Goal: Transaction & Acquisition: Subscribe to service/newsletter

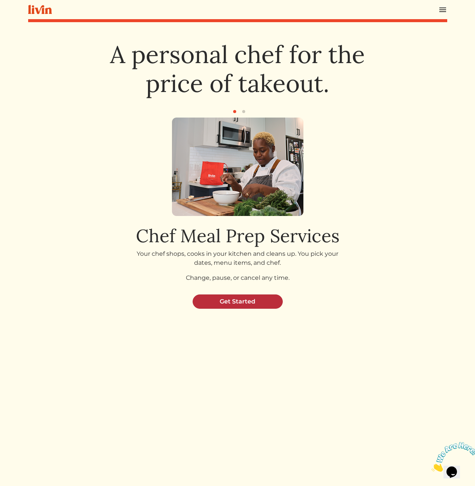
click at [241, 297] on link "Get Started" at bounding box center [238, 301] width 90 height 14
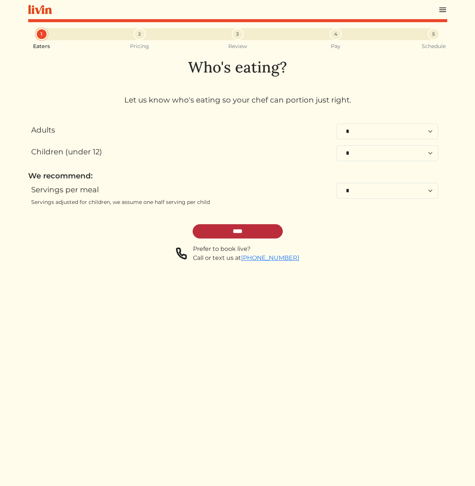
click at [232, 234] on input "****" at bounding box center [238, 231] width 90 height 14
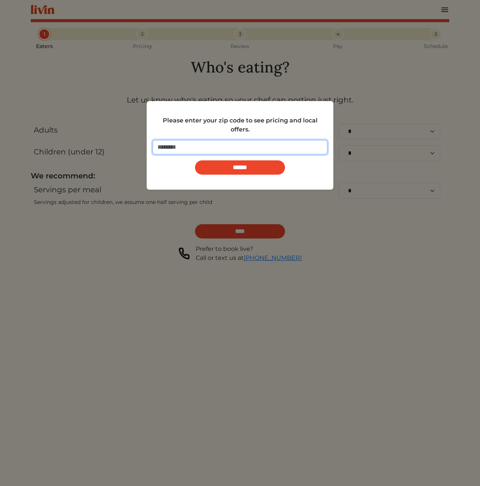
click at [238, 151] on input "number" at bounding box center [240, 147] width 175 height 14
type input "*****"
click at [195, 160] on input "******" at bounding box center [240, 167] width 90 height 14
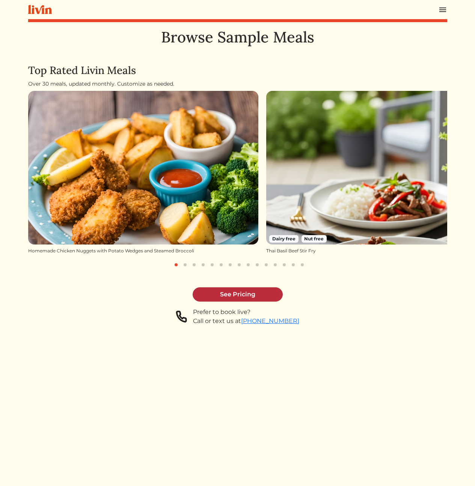
click at [256, 292] on link "See Pricing" at bounding box center [238, 294] width 90 height 14
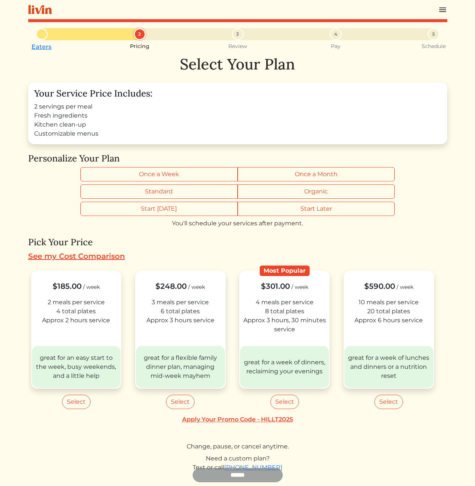
click at [250, 418] on link "Apply Your Promo Code - HILLT2025" at bounding box center [237, 419] width 419 height 9
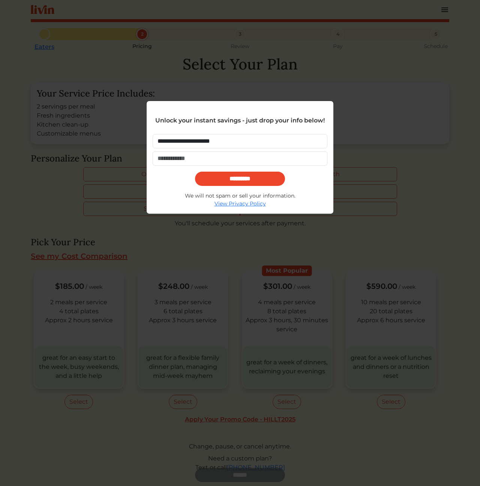
type input "**********"
click at [195, 172] on input "*********" at bounding box center [240, 179] width 90 height 14
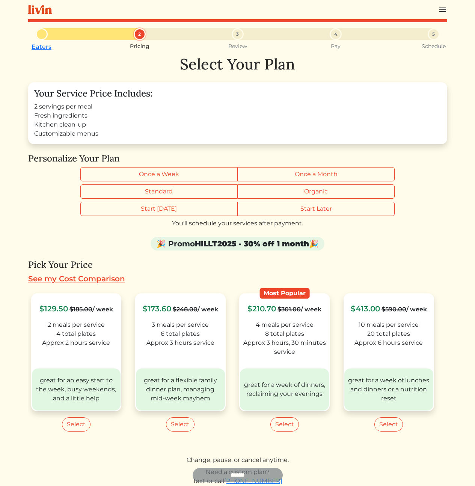
click at [279, 261] on h4 "Pick Your Price" at bounding box center [237, 264] width 419 height 11
click at [54, 204] on form "Start Today Start Later You'll schedule your services after payment. Start date…" at bounding box center [237, 215] width 419 height 26
click at [25, 220] on div "Log In Book a Chef Become a Chef Browse Menu Eaters 2 Pricing 3 Review 4 Pay 5 …" at bounding box center [238, 262] width 428 height 524
click at [32, 214] on form "Start Today Start Later You'll schedule your services after payment. Start date…" at bounding box center [237, 215] width 419 height 26
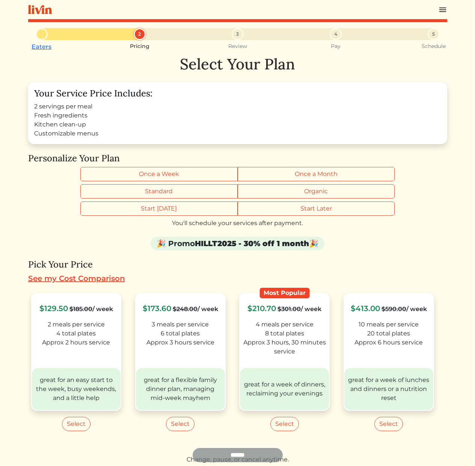
drag, startPoint x: 278, startPoint y: 244, endPoint x: 305, endPoint y: 244, distance: 27.0
click at [305, 244] on div "🎉 Promo HILLT2025 - 30% off 1 month 🎉" at bounding box center [238, 244] width 174 height 14
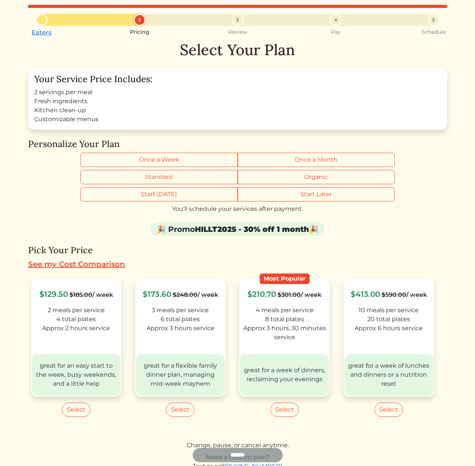
drag, startPoint x: 300, startPoint y: 222, endPoint x: 291, endPoint y: 228, distance: 10.5
click at [300, 222] on div "Select Your Plan Your Service Price Includes: 2 servings per meal Fresh ingredi…" at bounding box center [237, 272] width 419 height 462
click at [271, 227] on strong "HILLT2025 - 30% off 1 month" at bounding box center [252, 229] width 114 height 9
click at [274, 227] on strong "HILLT2025 - 30% off 1 month" at bounding box center [252, 229] width 114 height 9
click at [279, 227] on strong "HILLT2025 - 30% off 1 month" at bounding box center [252, 229] width 114 height 9
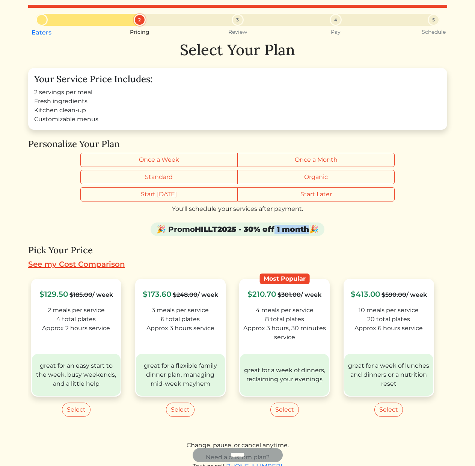
drag, startPoint x: 309, startPoint y: 229, endPoint x: 273, endPoint y: 232, distance: 36.5
click at [273, 232] on div "🎉 Promo HILLT2025 - 30% off 1 month 🎉" at bounding box center [238, 230] width 174 height 14
click at [289, 228] on strong "HILLT2025 - 30% off 1 month" at bounding box center [252, 229] width 114 height 9
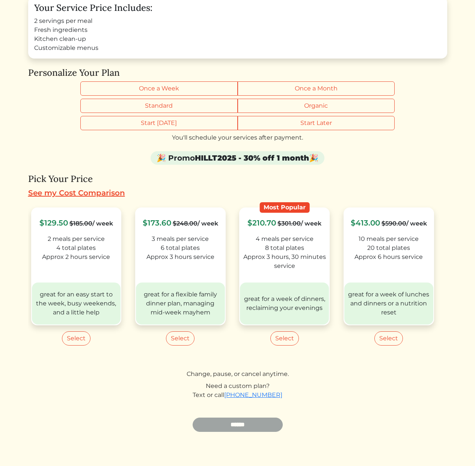
click at [356, 393] on div "Text or call 323-282-5067" at bounding box center [237, 395] width 419 height 9
click at [203, 384] on div "Need a custom plan?" at bounding box center [237, 386] width 419 height 9
click at [191, 332] on button "Select" at bounding box center [180, 338] width 29 height 14
click at [234, 424] on input "******" at bounding box center [238, 425] width 90 height 14
click at [221, 159] on strong "HILLT2025 - 30% off 1 month" at bounding box center [252, 158] width 114 height 9
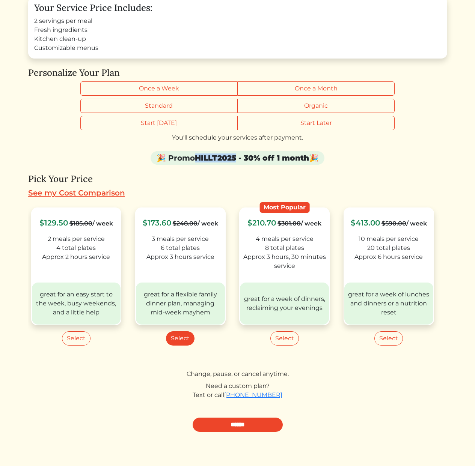
click at [221, 159] on strong "HILLT2025 - 30% off 1 month" at bounding box center [252, 158] width 114 height 9
click at [129, 412] on form "$129.50 $185.00 / week 2 meals per service 4 total plates Approx 2 hours servic…" at bounding box center [237, 315] width 419 height 233
click at [36, 150] on div "Select Your Plan Your Service Price Includes: 2 servings per meal Fresh ingredi…" at bounding box center [237, 201] width 419 height 462
click at [119, 399] on div "Text or call 323-282-5067" at bounding box center [237, 395] width 419 height 9
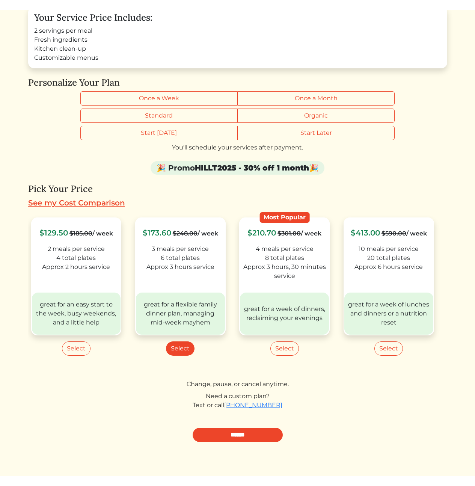
scroll to position [66, 0]
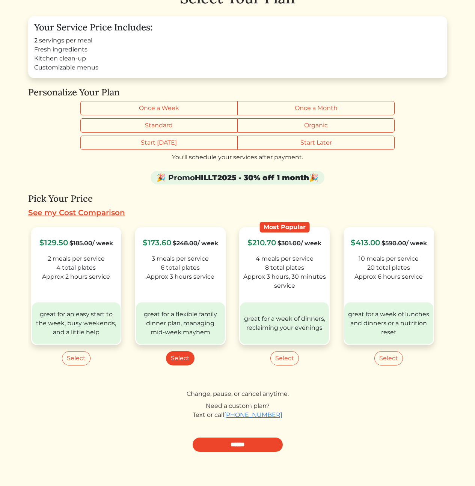
click at [104, 428] on form "$129.50 $185.00 / week 2 meals per service 4 total plates Approx 2 hours servic…" at bounding box center [237, 334] width 419 height 233
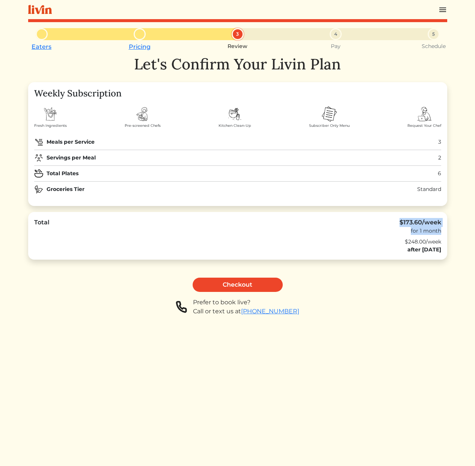
drag, startPoint x: 395, startPoint y: 223, endPoint x: 441, endPoint y: 229, distance: 46.6
click at [441, 229] on div "Total $173.60/week for 1 month $248.00/week after [DATE]" at bounding box center [237, 236] width 419 height 48
drag, startPoint x: 440, startPoint y: 232, endPoint x: 376, endPoint y: 221, distance: 64.6
click at [376, 221] on div "Total $173.60/week for 1 month" at bounding box center [237, 226] width 407 height 17
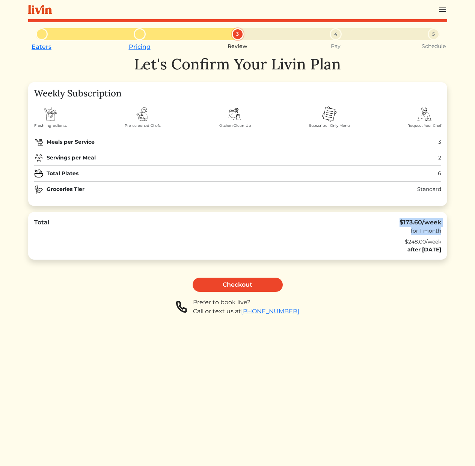
click at [396, 235] on div "Total $173.60/week for 1 month $248.00/week after Oct 30, 2025" at bounding box center [237, 236] width 419 height 48
click at [375, 310] on div "Prefer to book live? Call or text us at 323-282-5067" at bounding box center [237, 307] width 419 height 18
click at [364, 304] on div "Prefer to book live? Call or text us at 323-282-5067" at bounding box center [237, 307] width 419 height 18
